Goal: Check status: Check status

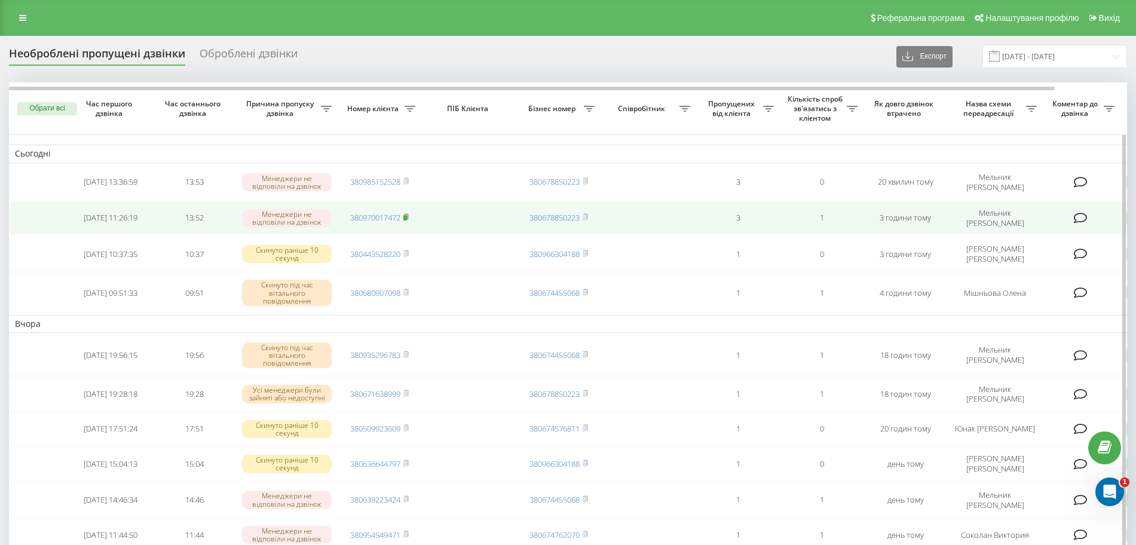
click at [406, 216] on rect at bounding box center [405, 217] width 4 height 5
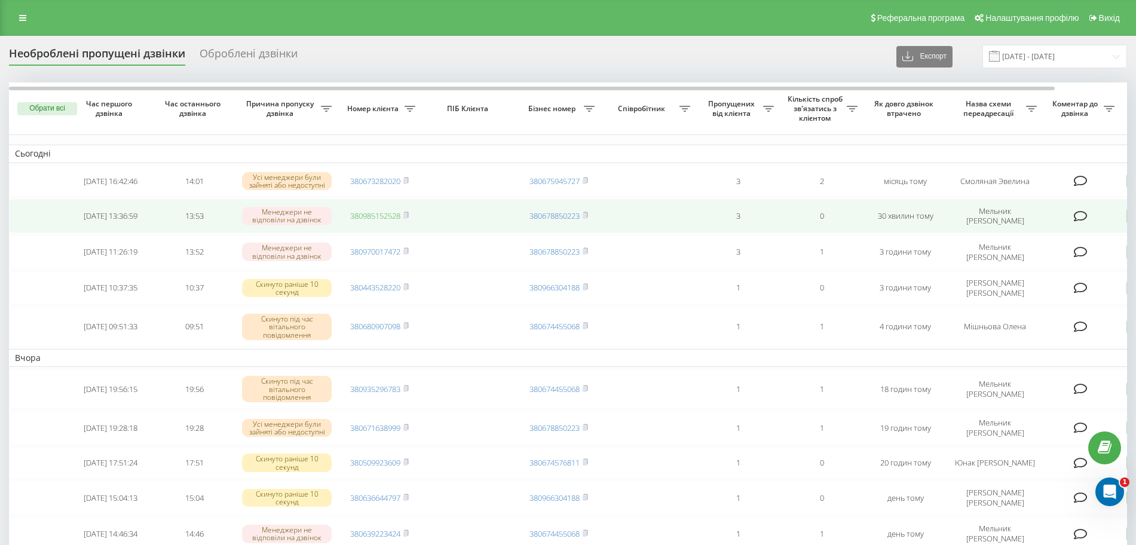
click at [381, 216] on link "380985152528" at bounding box center [375, 215] width 50 height 11
